Goal: Transaction & Acquisition: Obtain resource

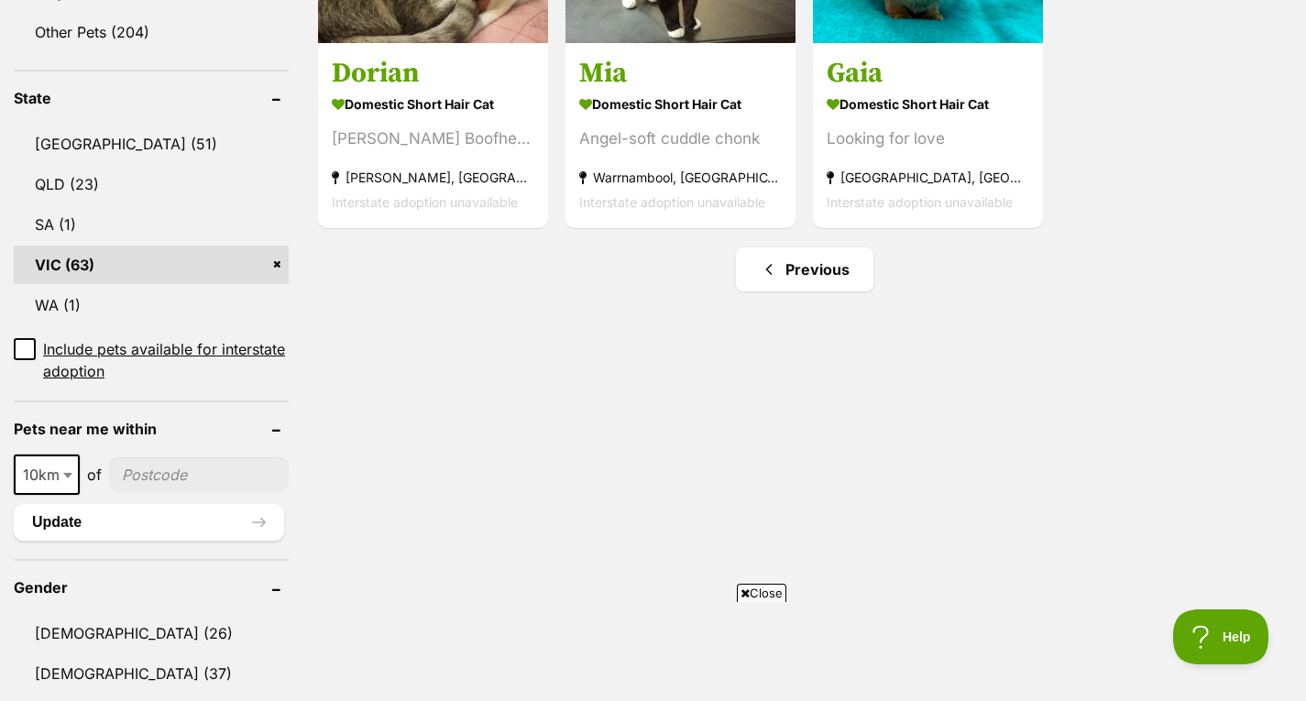
scroll to position [1100, 0]
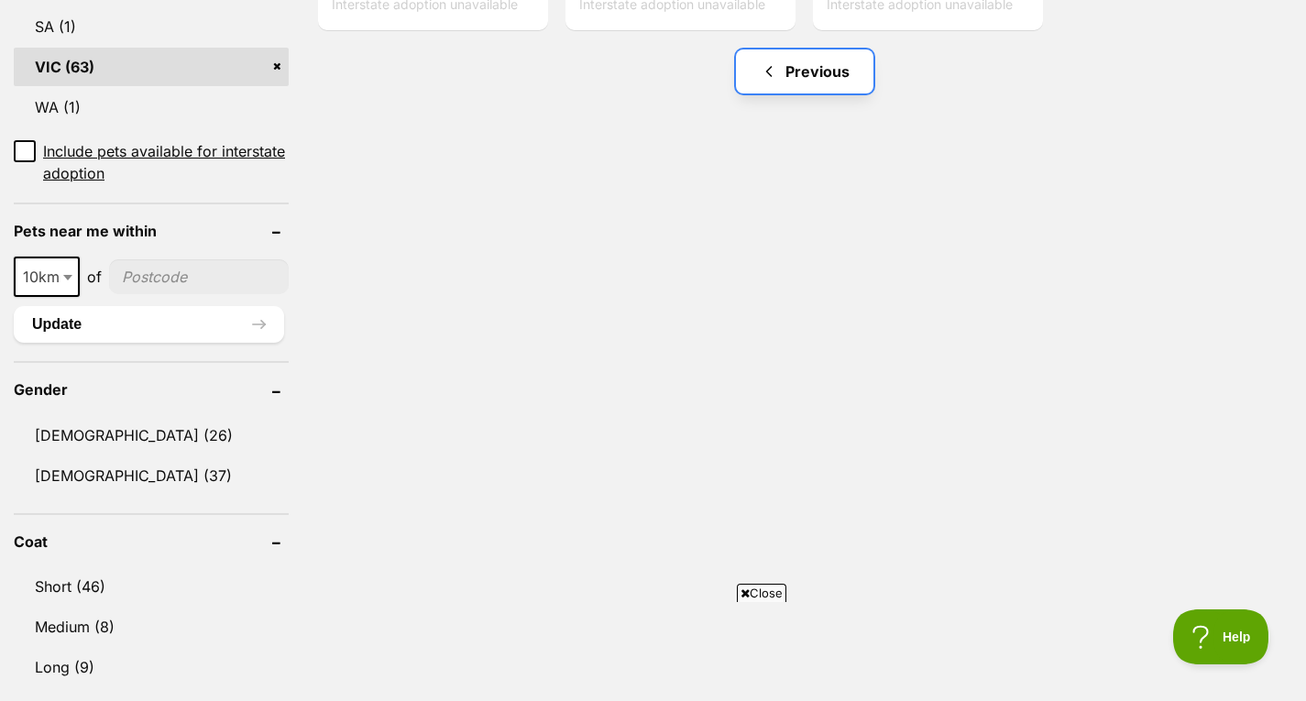
click at [839, 79] on link "Previous" at bounding box center [804, 71] width 137 height 44
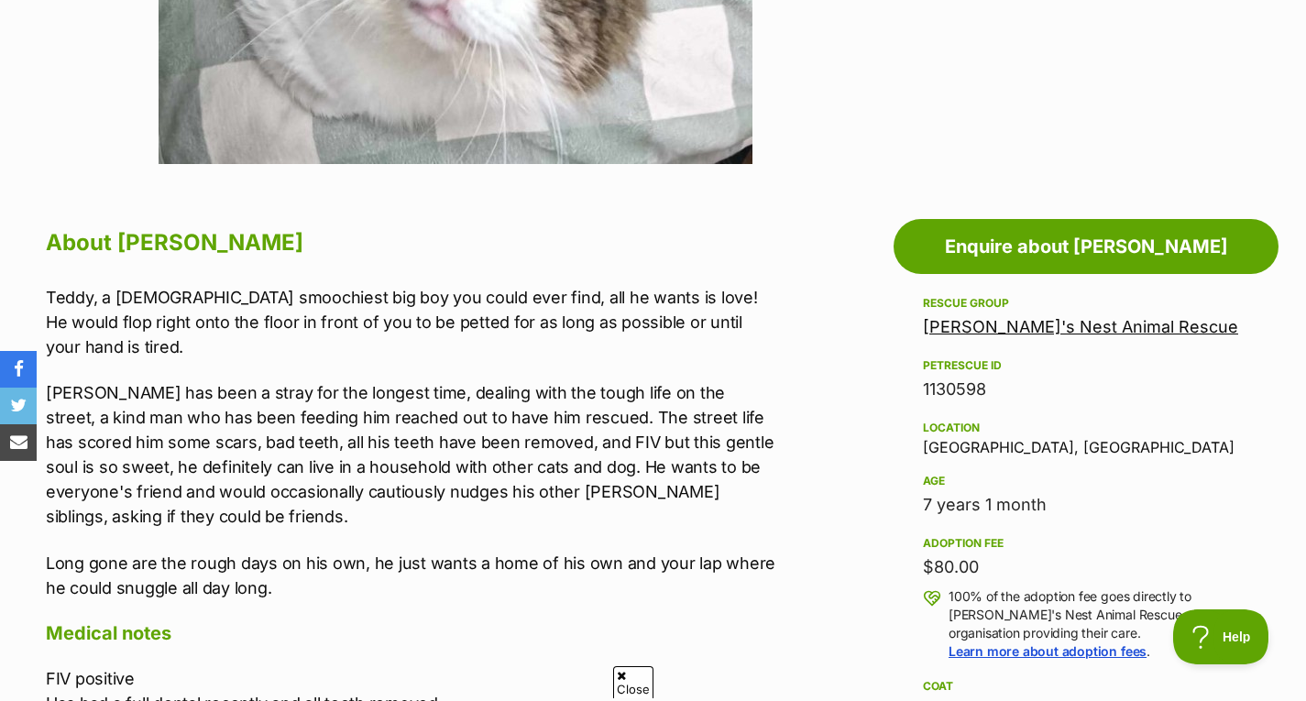
scroll to position [916, 0]
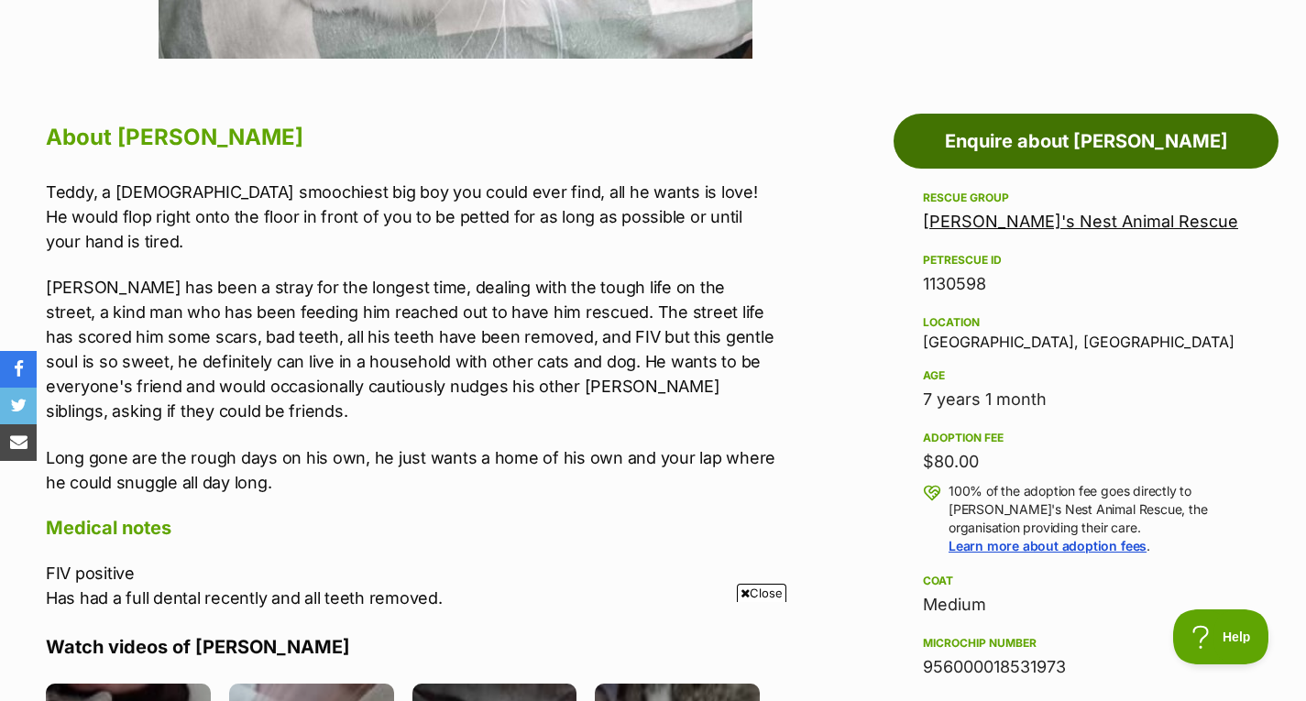
click at [998, 146] on link "Enquire about Teddy" at bounding box center [1085, 141] width 385 height 55
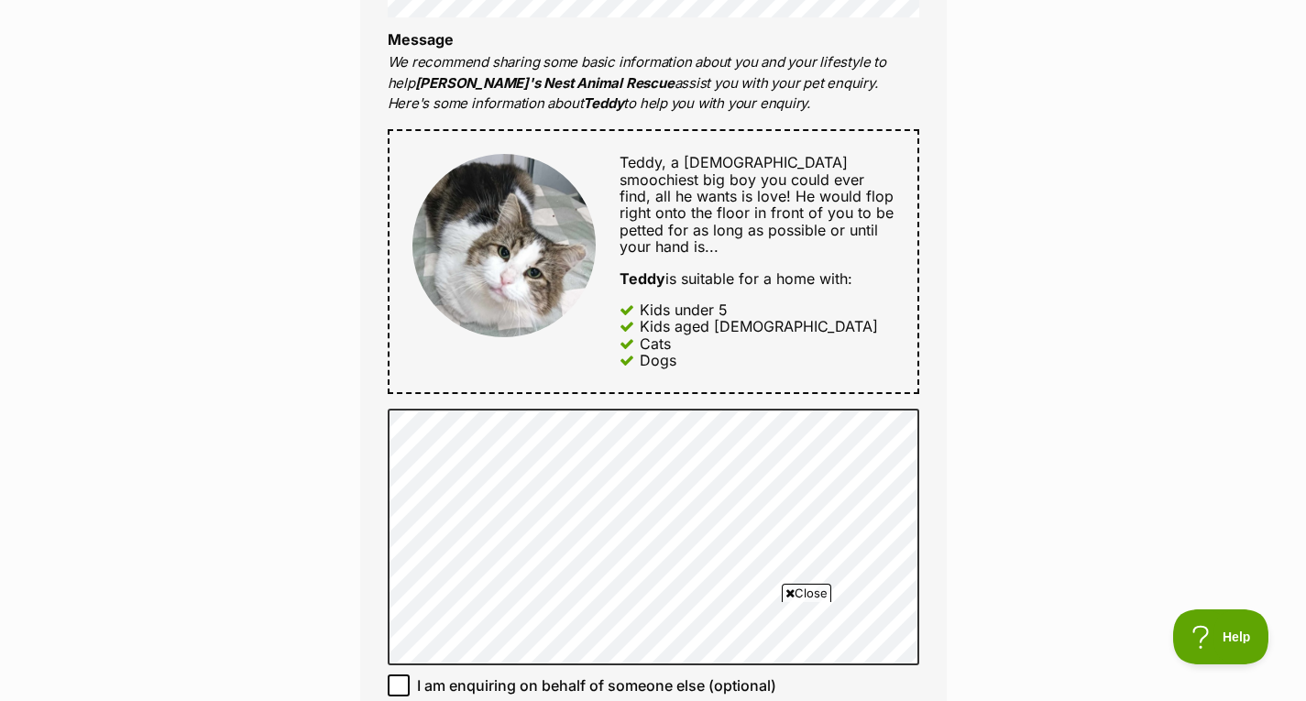
scroll to position [1008, 0]
